Goal: Task Accomplishment & Management: Manage account settings

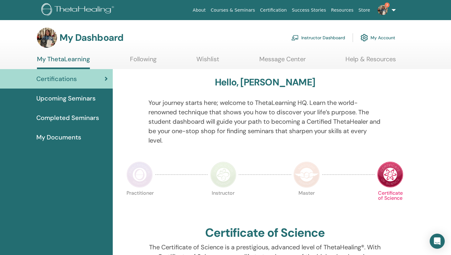
click at [329, 38] on link "Instructor Dashboard" at bounding box center [319, 38] width 54 height 14
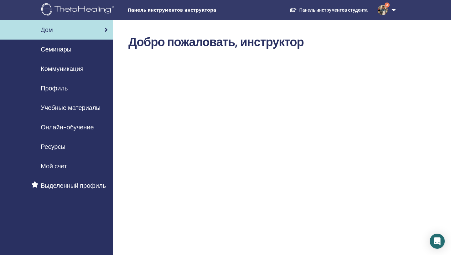
click at [64, 50] on font "Семинары" at bounding box center [56, 49] width 31 height 8
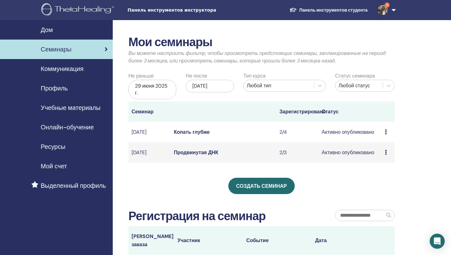
click at [386, 155] on icon at bounding box center [386, 152] width 2 height 5
click at [410, 142] on div "Мои семинары Вы можете настроить фильтр, чтобы просмотреть предстоящие семинары…" at bounding box center [282, 221] width 339 height 403
click at [197, 155] on font "Продвинутая ДНК" at bounding box center [196, 152] width 45 height 7
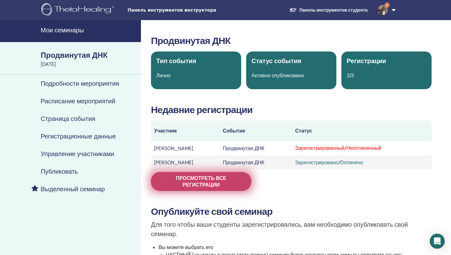
click at [199, 181] on font "Просмотреть все регистрации" at bounding box center [201, 181] width 50 height 13
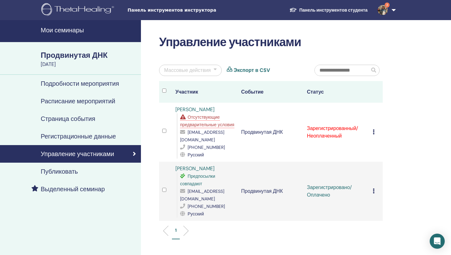
click at [373, 134] on icon at bounding box center [374, 131] width 2 height 5
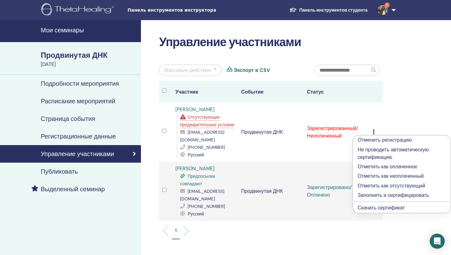
click at [382, 166] on font "Отметить как оплаченное" at bounding box center [388, 166] width 60 height 7
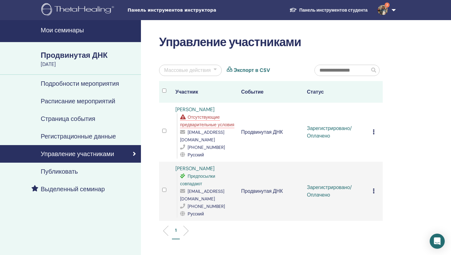
click at [74, 55] on font "Продвинутая ДНК" at bounding box center [74, 55] width 67 height 10
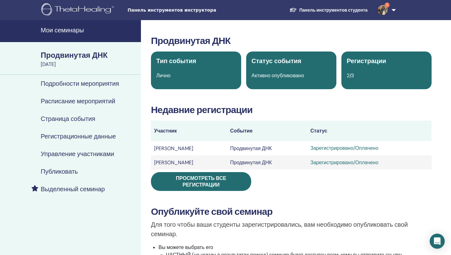
click at [74, 55] on font "Продвинутая ДНК" at bounding box center [74, 55] width 67 height 10
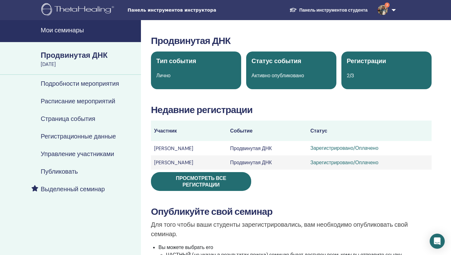
click at [74, 55] on font "Продвинутая ДНК" at bounding box center [74, 55] width 67 height 10
click at [78, 85] on font "Подробности мероприятия" at bounding box center [80, 83] width 78 height 8
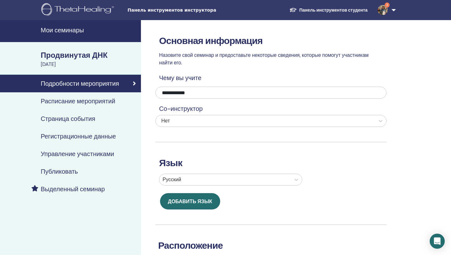
click at [86, 49] on div "Продвинутая ДНК 28 сентября 2025 г." at bounding box center [70, 58] width 141 height 33
click at [84, 55] on font "Продвинутая ДНК" at bounding box center [74, 55] width 67 height 10
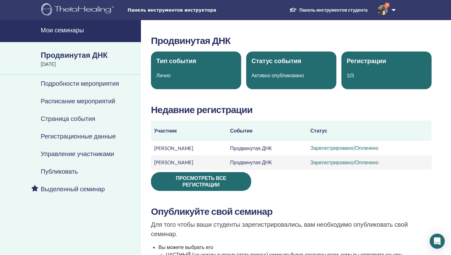
click at [74, 33] on font "Мои семинары" at bounding box center [62, 30] width 43 height 8
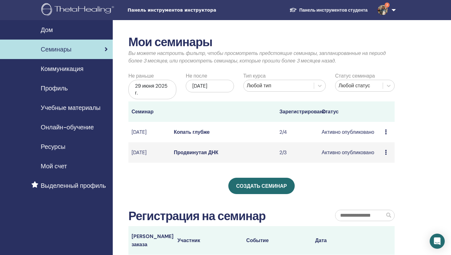
click at [387, 155] on icon at bounding box center [386, 152] width 2 height 5
click at [386, 181] on font "Участники" at bounding box center [384, 179] width 24 height 7
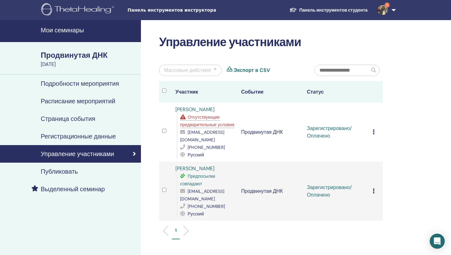
click at [70, 26] on font "Мои семинары" at bounding box center [62, 30] width 43 height 8
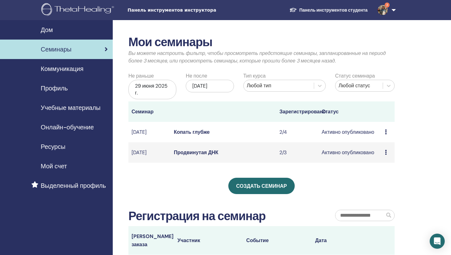
click at [386, 132] on icon at bounding box center [386, 131] width 2 height 5
click at [382, 157] on font "Участники" at bounding box center [384, 155] width 24 height 7
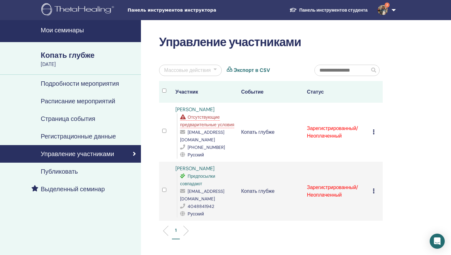
click at [373, 192] on icon at bounding box center [374, 190] width 2 height 5
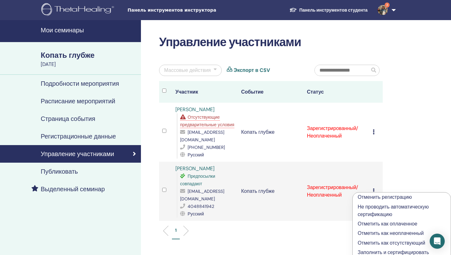
click at [374, 224] on font "Отметить как оплаченное" at bounding box center [388, 223] width 60 height 7
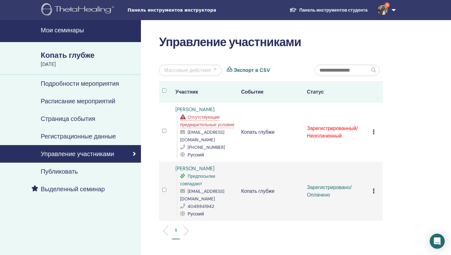
click at [67, 31] on font "Мои семинары" at bounding box center [62, 30] width 43 height 8
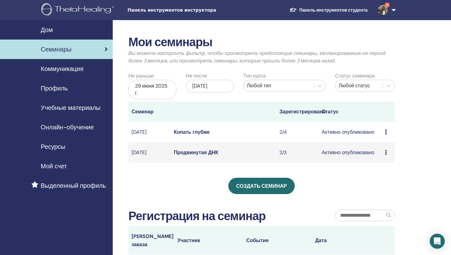
click at [386, 155] on icon at bounding box center [386, 152] width 2 height 5
click at [386, 180] on font "Участники" at bounding box center [383, 179] width 24 height 7
